Goal: Task Accomplishment & Management: Manage account settings

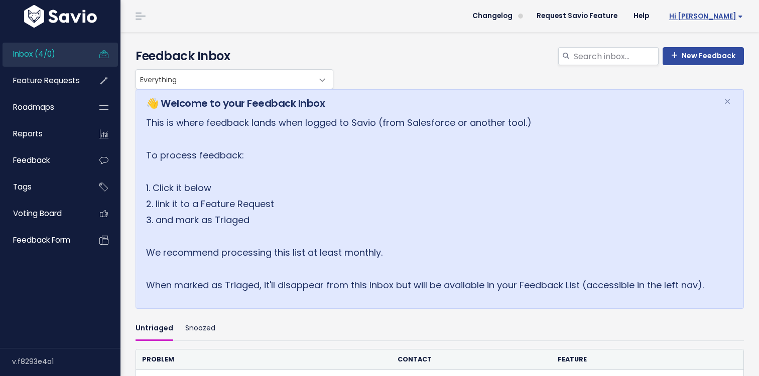
click at [745, 21] on link "Hi [PERSON_NAME]" at bounding box center [704, 17] width 94 height 16
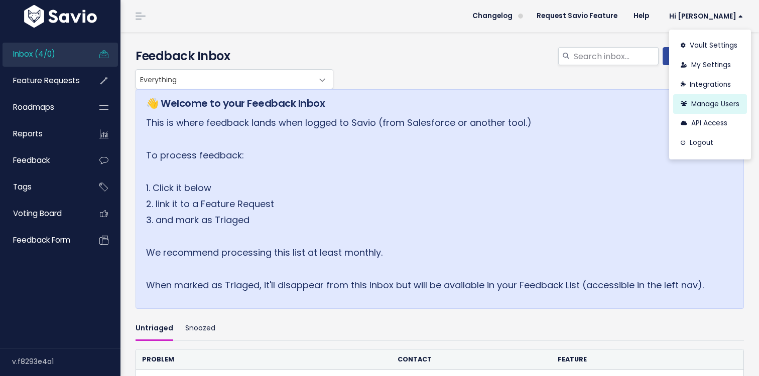
click at [712, 103] on link "Manage Users" at bounding box center [710, 104] width 74 height 20
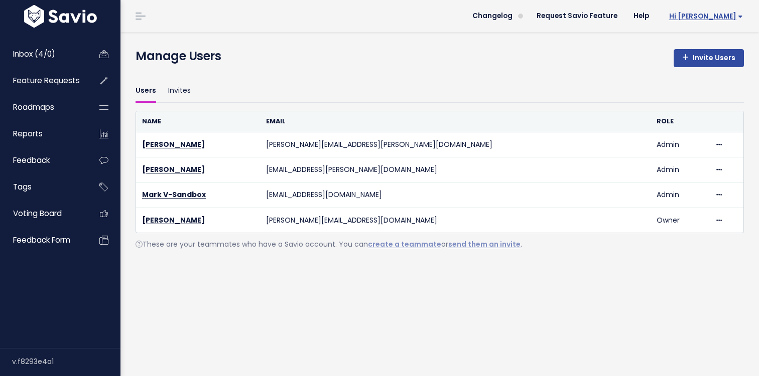
click at [731, 16] on span "Hi [PERSON_NAME]" at bounding box center [706, 17] width 74 height 8
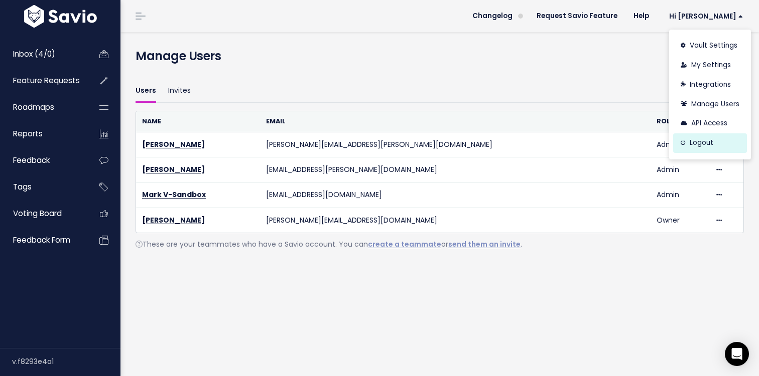
click at [703, 137] on link "Logout" at bounding box center [710, 143] width 74 height 20
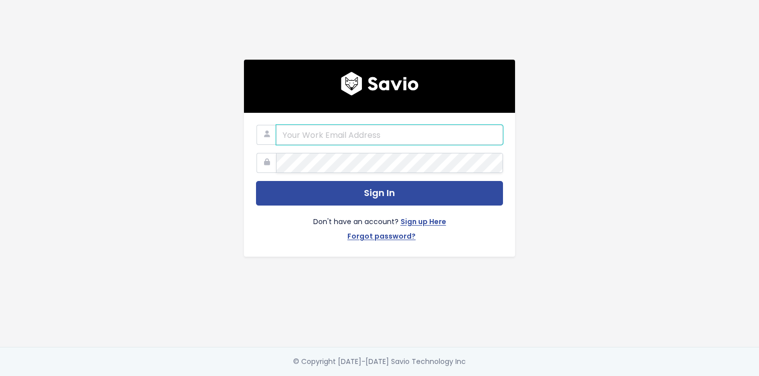
type input "[EMAIL_ADDRESS][DOMAIN_NAME]"
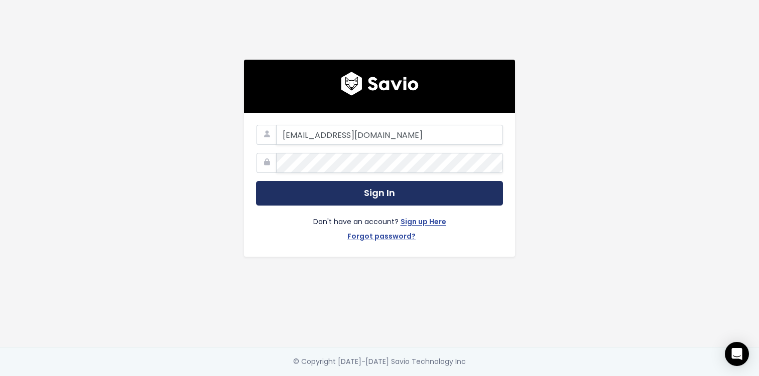
click at [336, 198] on button "Sign In" at bounding box center [379, 193] width 247 height 25
